Goal: Information Seeking & Learning: Find specific fact

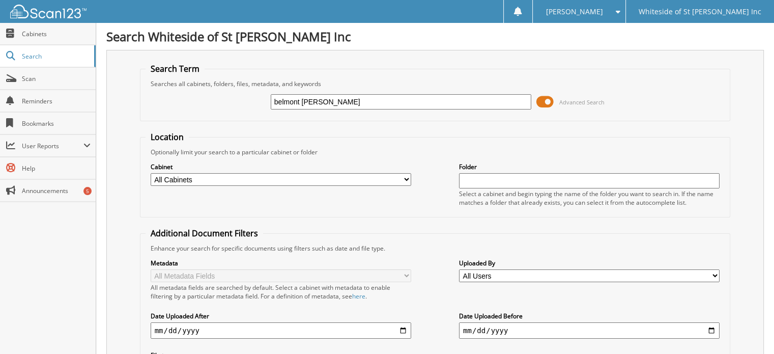
type input "belmont mills"
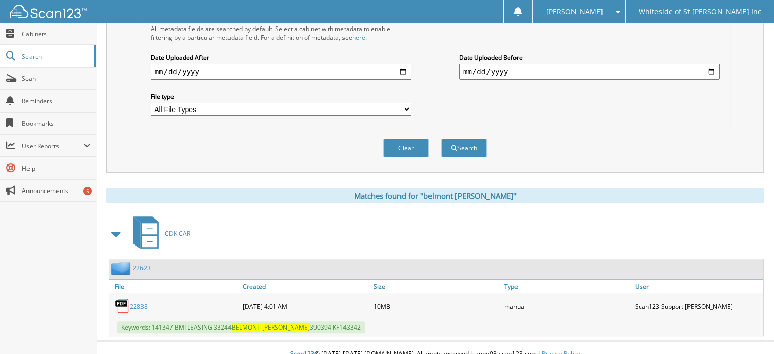
scroll to position [260, 0]
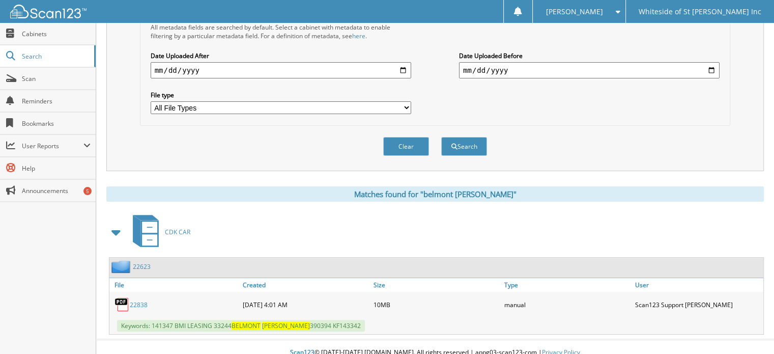
click at [134, 300] on link "22838" at bounding box center [139, 304] width 18 height 9
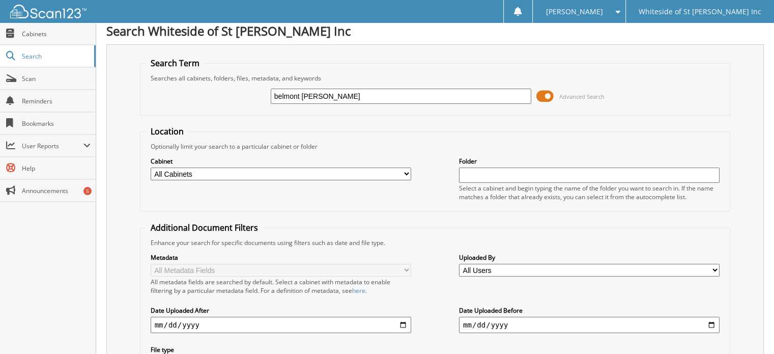
drag, startPoint x: 274, startPoint y: 95, endPoint x: 457, endPoint y: 88, distance: 182.4
click at [456, 89] on input "belmont mills" at bounding box center [401, 96] width 261 height 15
type input "bmi leasing"
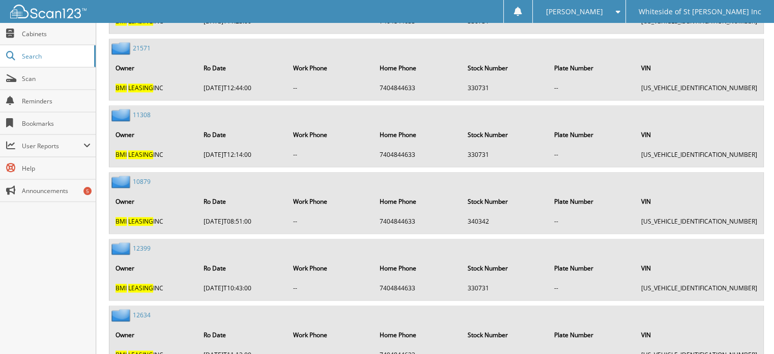
scroll to position [1298, 0]
click at [140, 310] on link "12634" at bounding box center [142, 314] width 18 height 9
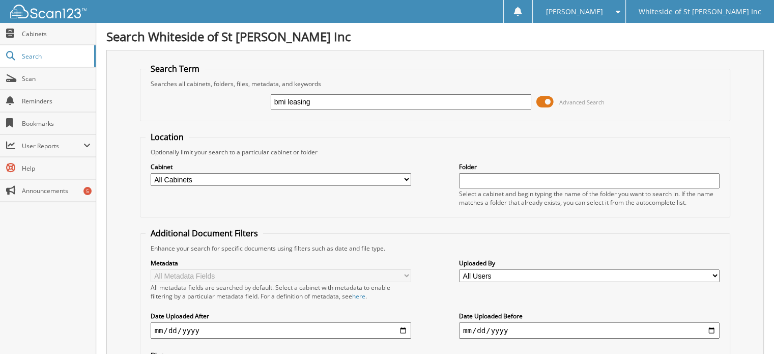
scroll to position [254, 0]
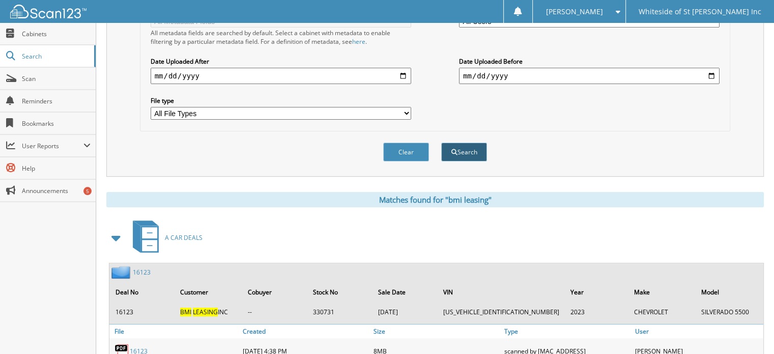
click at [471, 144] on button "Search" at bounding box center [464, 152] width 46 height 19
